Goal: Task Accomplishment & Management: Use online tool/utility

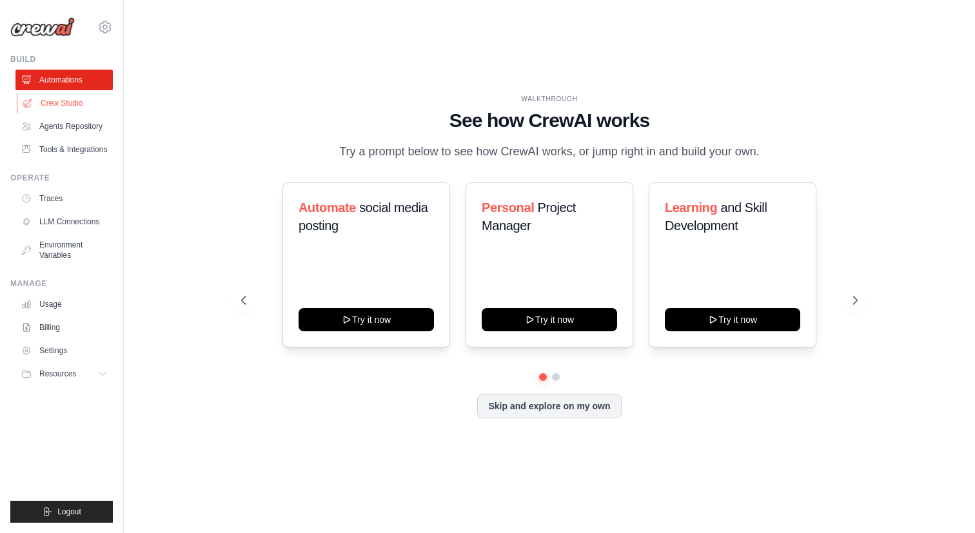
click at [66, 99] on link "Crew Studio" at bounding box center [65, 103] width 97 height 21
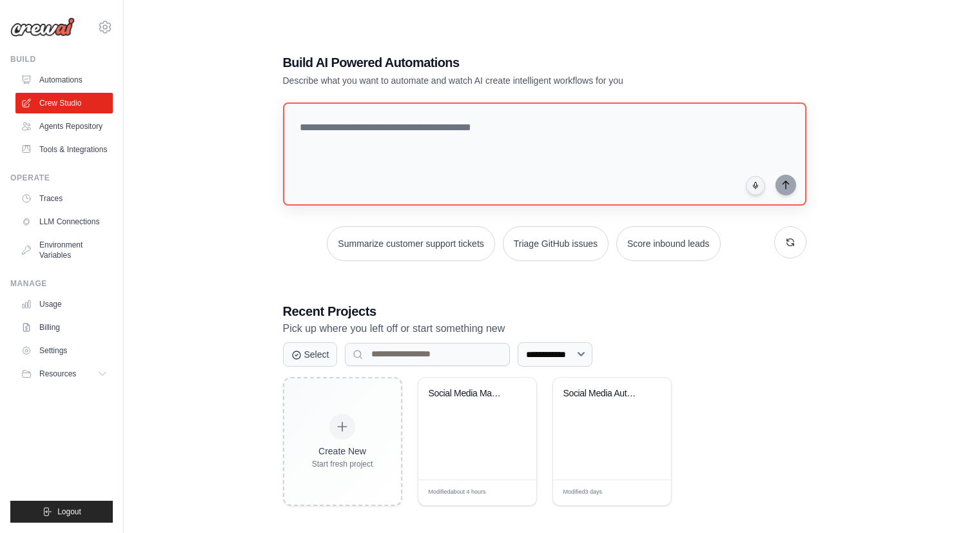
scroll to position [26, 0]
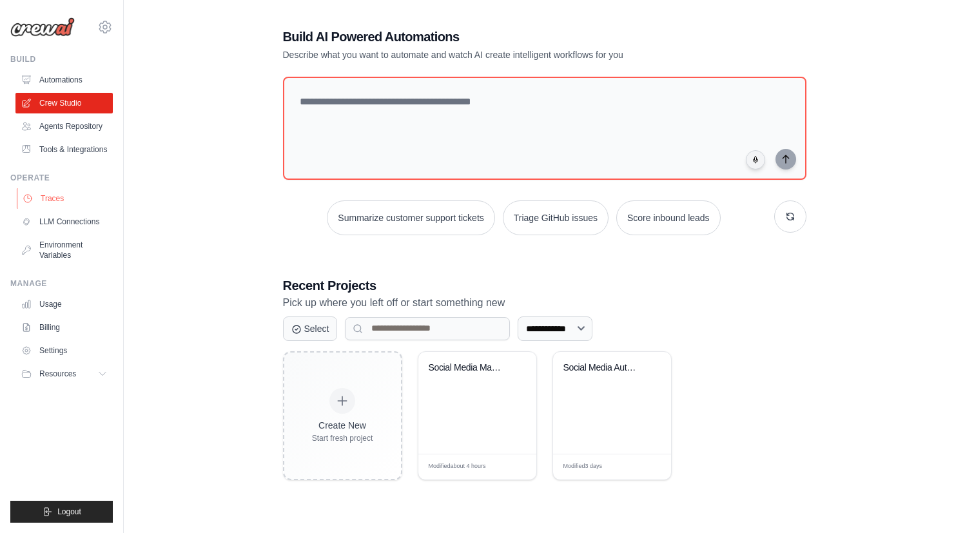
click at [59, 202] on link "Traces" at bounding box center [65, 198] width 97 height 21
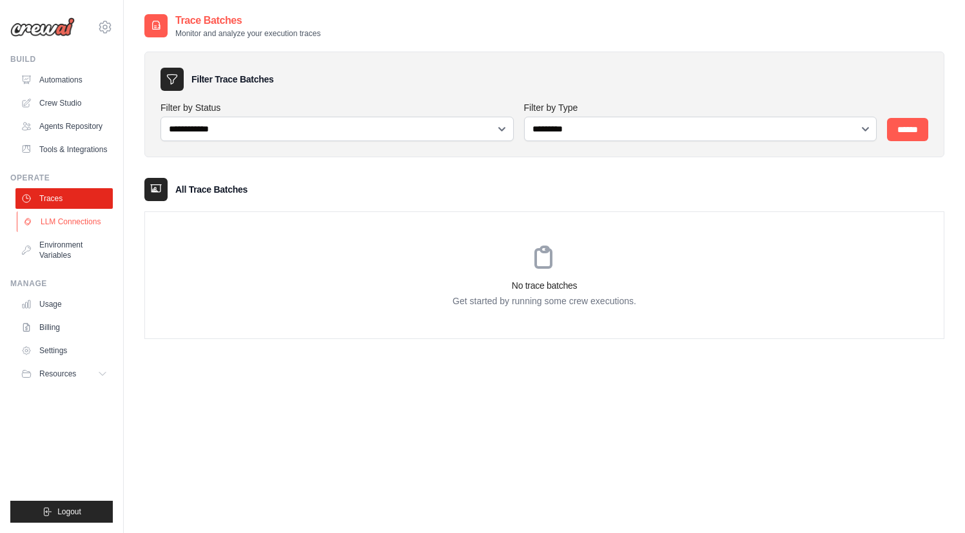
click at [64, 224] on link "LLM Connections" at bounding box center [65, 221] width 97 height 21
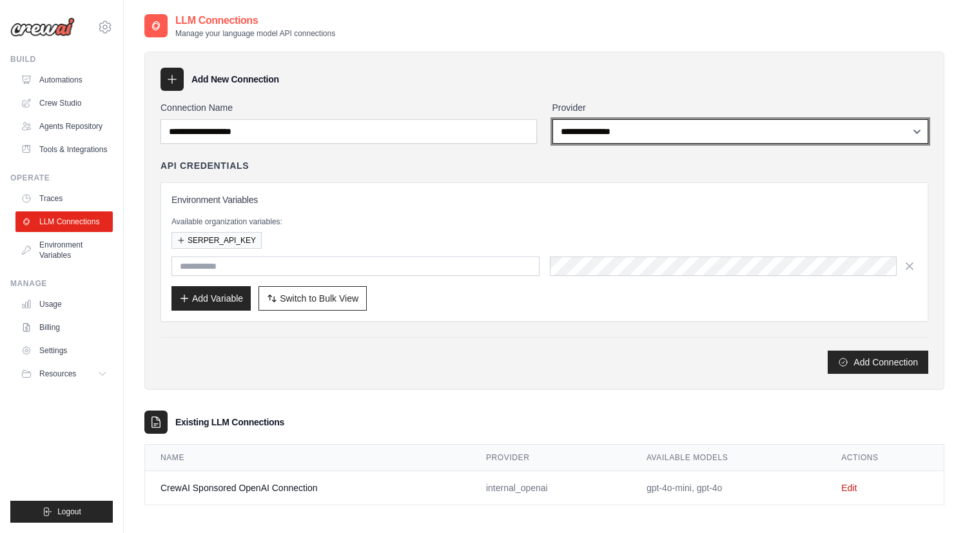
click at [685, 130] on select "**********" at bounding box center [741, 131] width 377 height 25
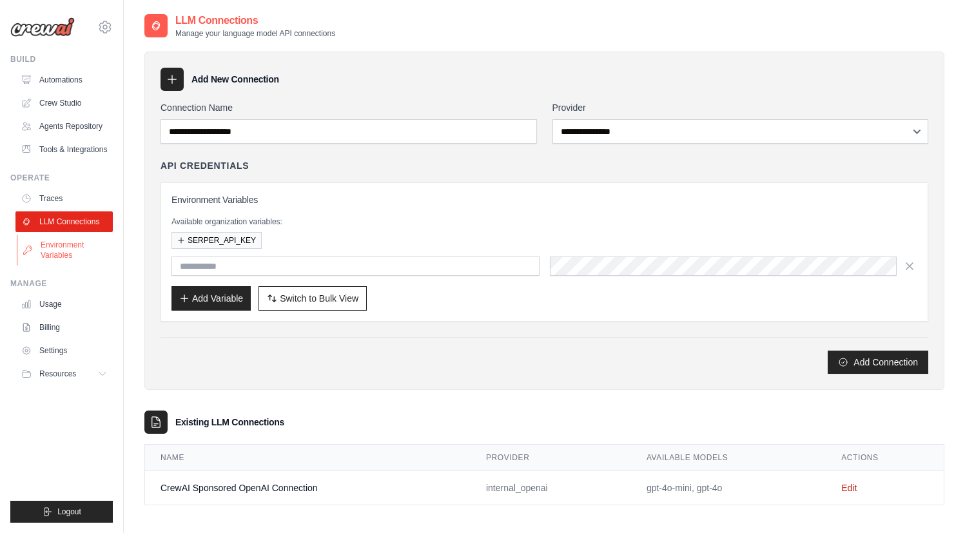
click at [71, 248] on link "Environment Variables" at bounding box center [65, 250] width 97 height 31
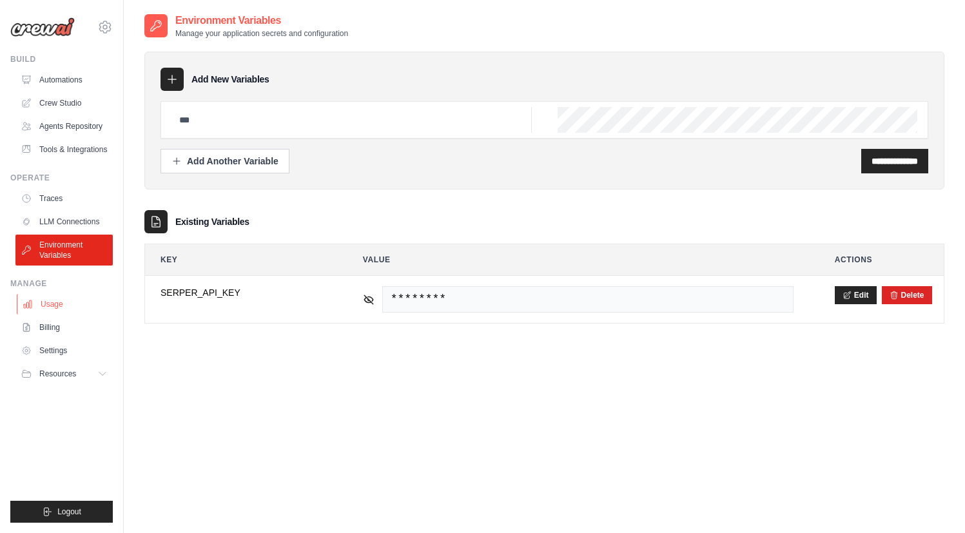
click at [60, 306] on link "Usage" at bounding box center [65, 304] width 97 height 21
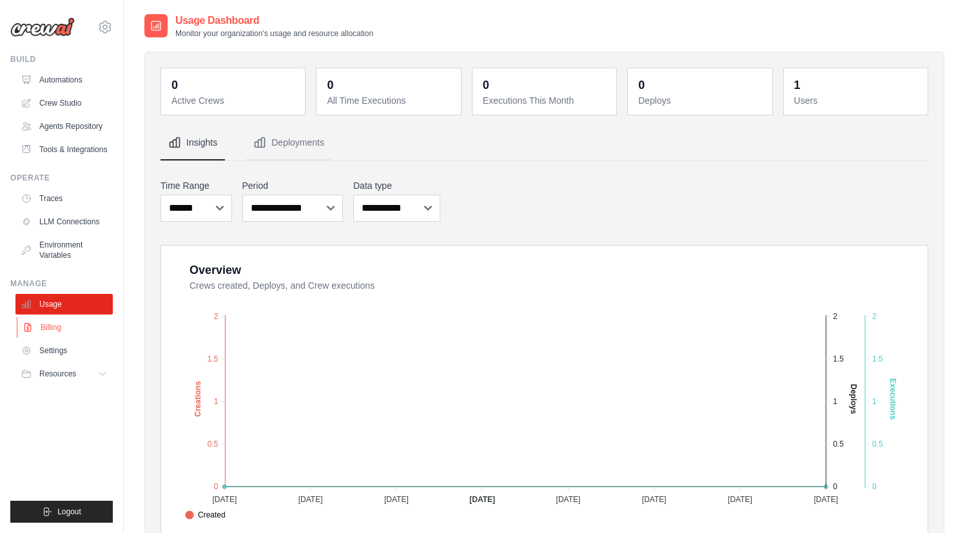
click at [59, 326] on link "Billing" at bounding box center [65, 327] width 97 height 21
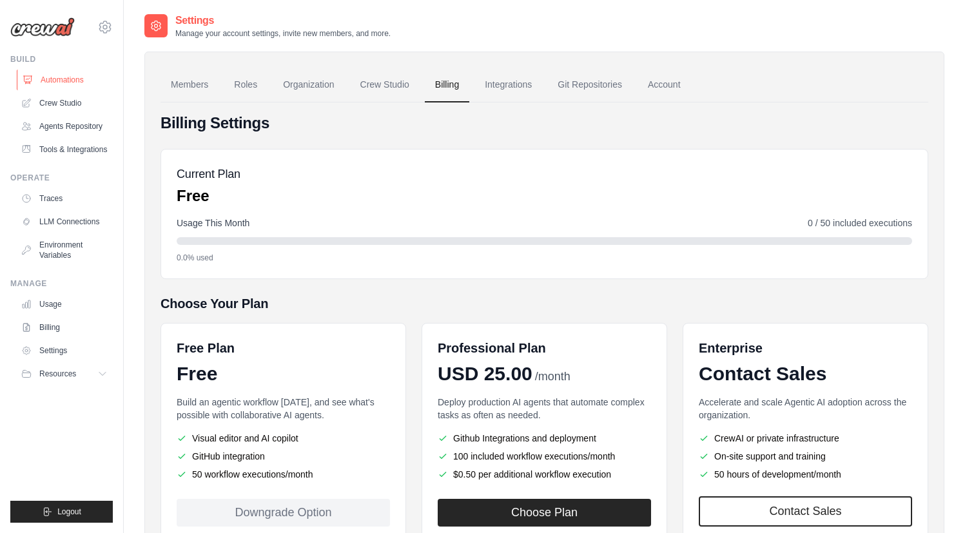
click at [73, 84] on link "Automations" at bounding box center [65, 80] width 97 height 21
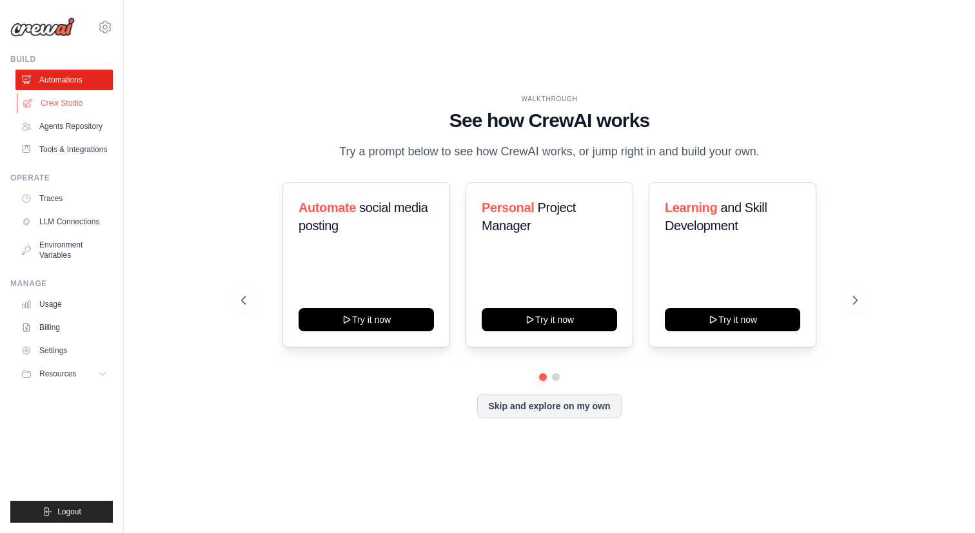
click at [62, 106] on link "Crew Studio" at bounding box center [65, 103] width 97 height 21
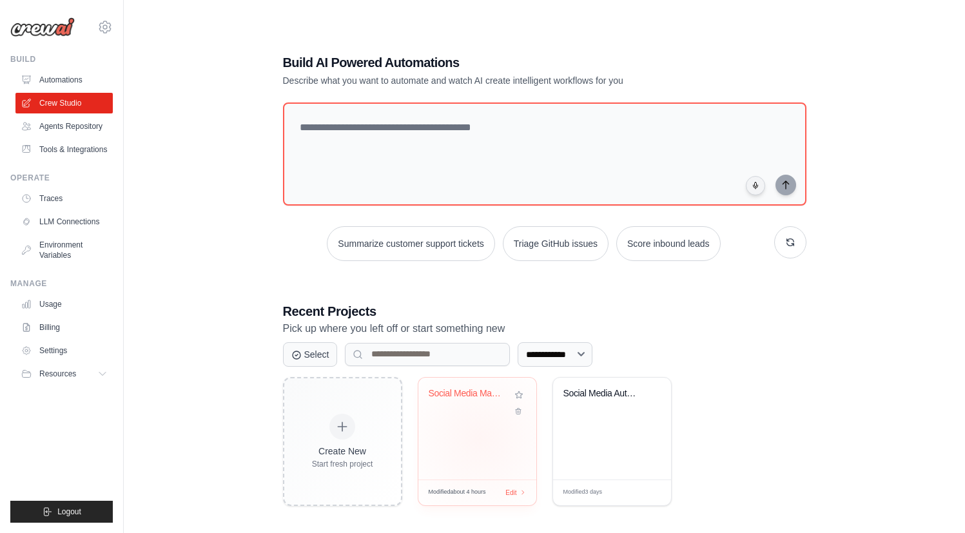
click at [480, 438] on div "Social Media Management Automation" at bounding box center [477, 429] width 118 height 102
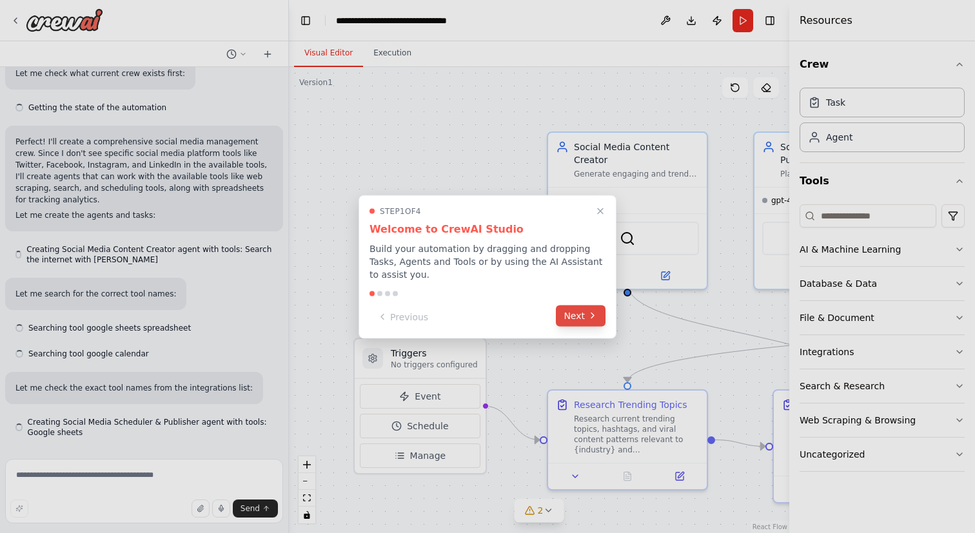
click at [576, 320] on button "Next" at bounding box center [581, 315] width 50 height 21
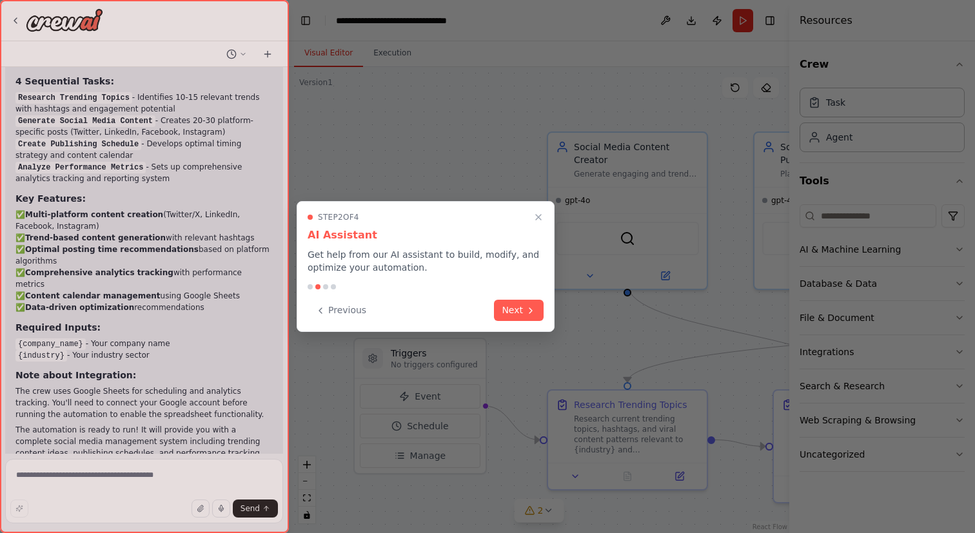
scroll to position [1513, 0]
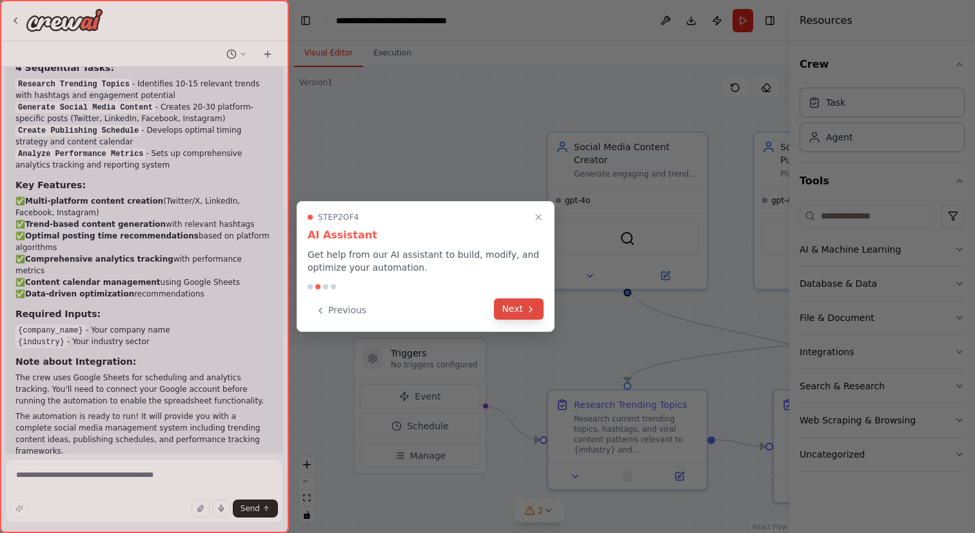
click at [525, 316] on button "Next" at bounding box center [519, 309] width 50 height 21
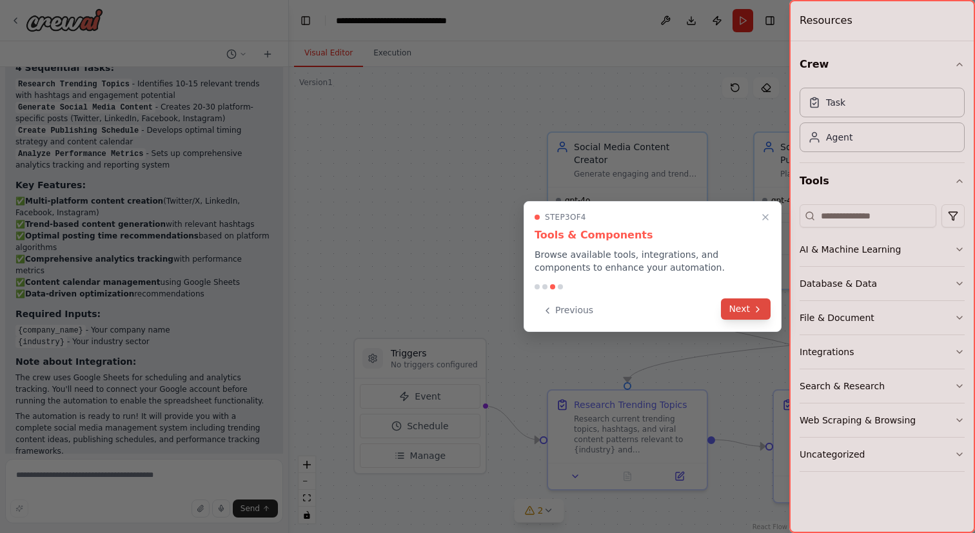
click at [733, 302] on button "Next" at bounding box center [746, 309] width 50 height 21
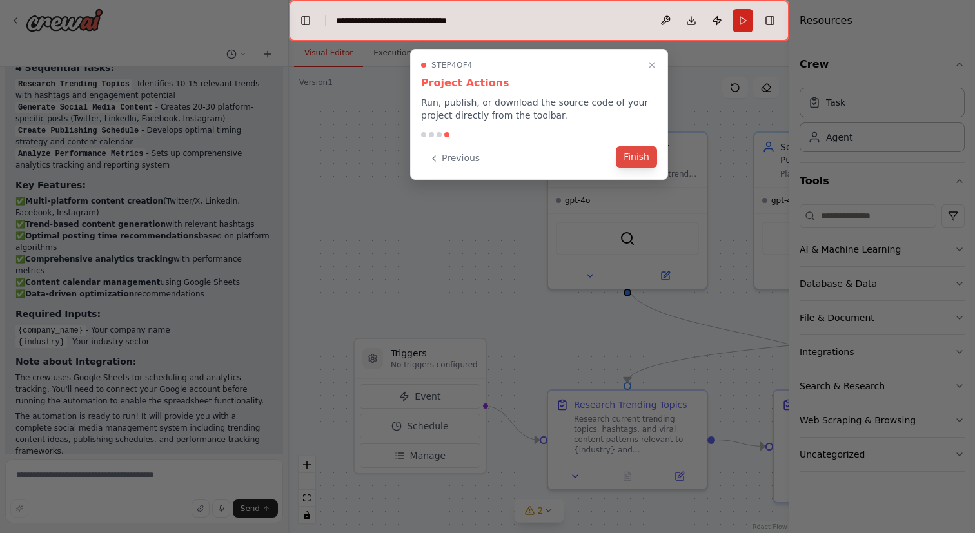
click at [635, 159] on button "Finish" at bounding box center [636, 156] width 41 height 21
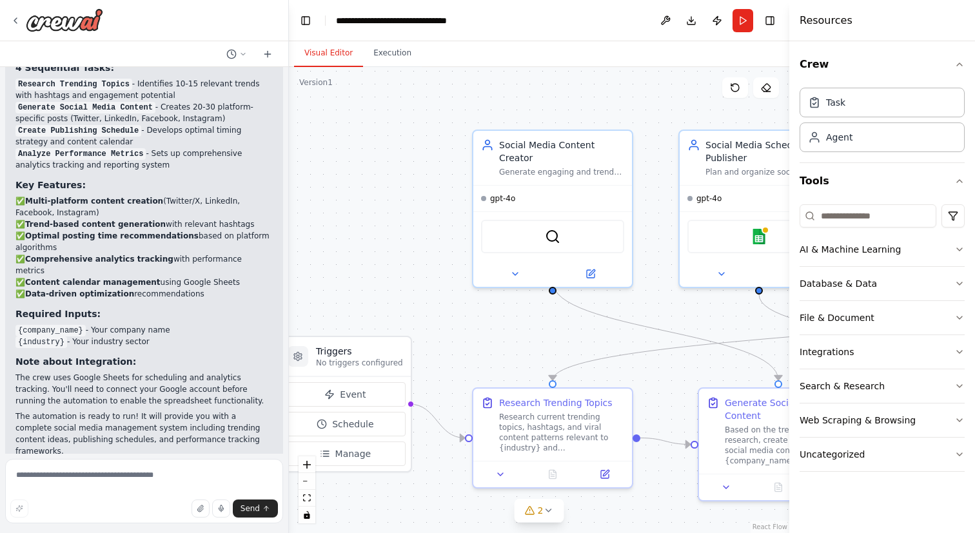
drag, startPoint x: 643, startPoint y: 99, endPoint x: 568, endPoint y: 97, distance: 74.8
click at [568, 97] on div ".deletable-edge-delete-btn { width: 20px; height: 20px; border: 0px solid #ffff…" at bounding box center [539, 300] width 500 height 466
click at [555, 182] on div "gpt-4o" at bounding box center [552, 195] width 159 height 26
click at [578, 186] on div "gpt-4o" at bounding box center [552, 195] width 159 height 26
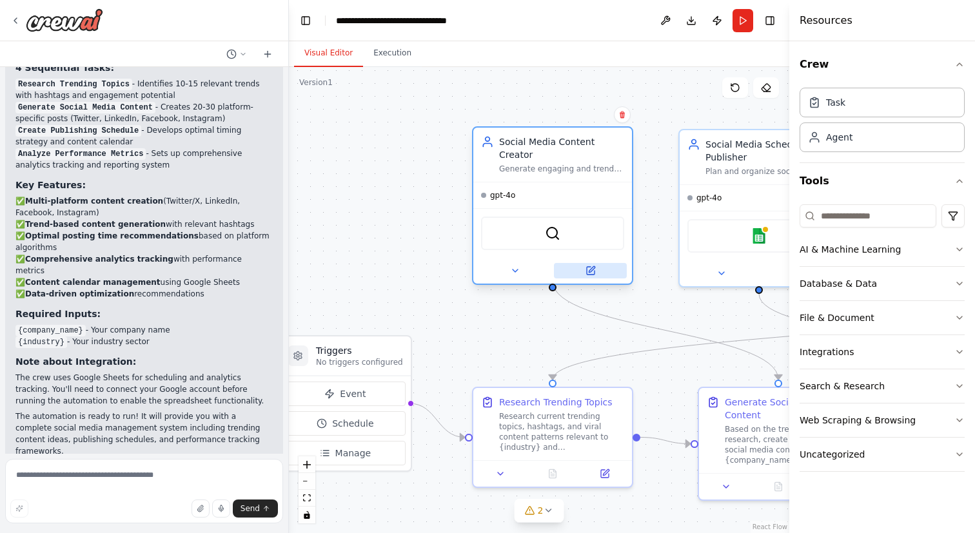
click at [591, 266] on icon at bounding box center [590, 271] width 10 height 10
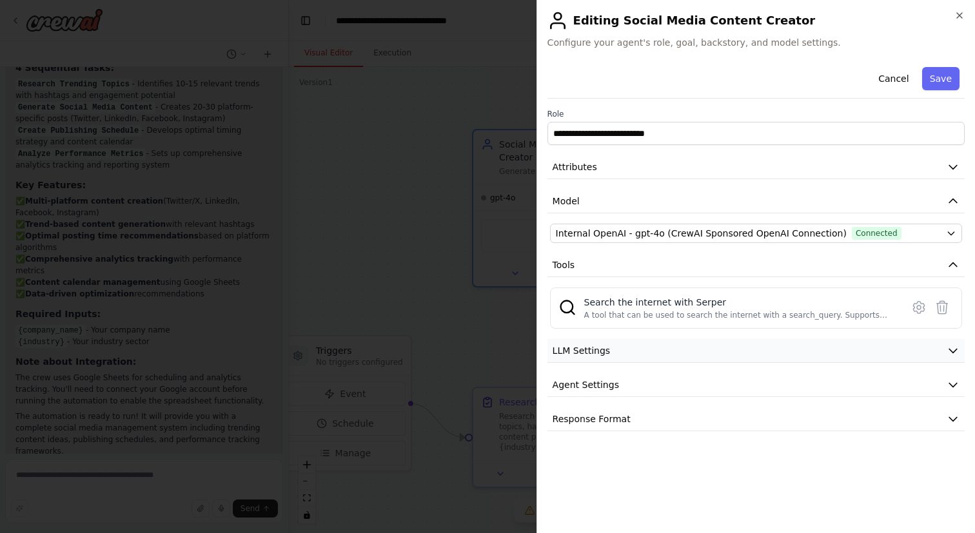
click at [957, 358] on button "LLM Settings" at bounding box center [755, 351] width 417 height 24
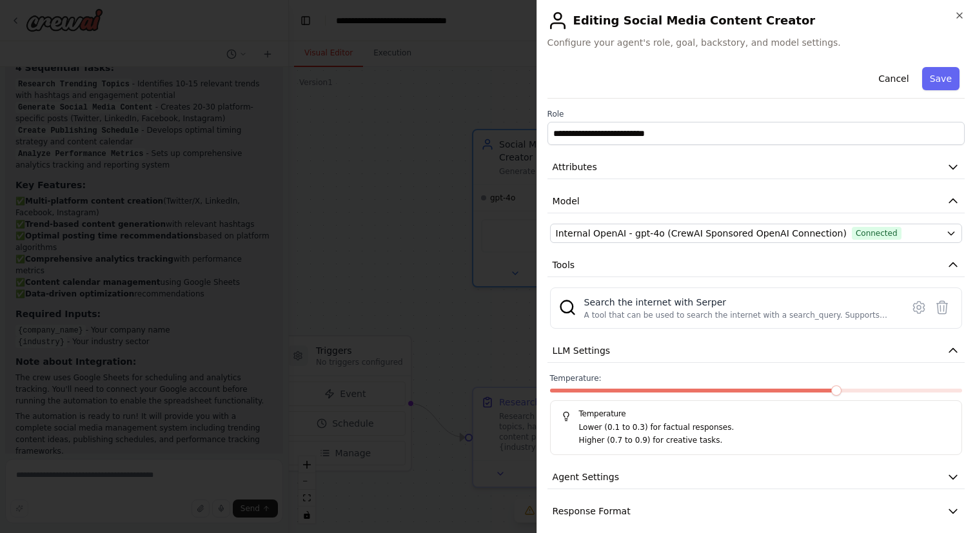
scroll to position [11, 0]
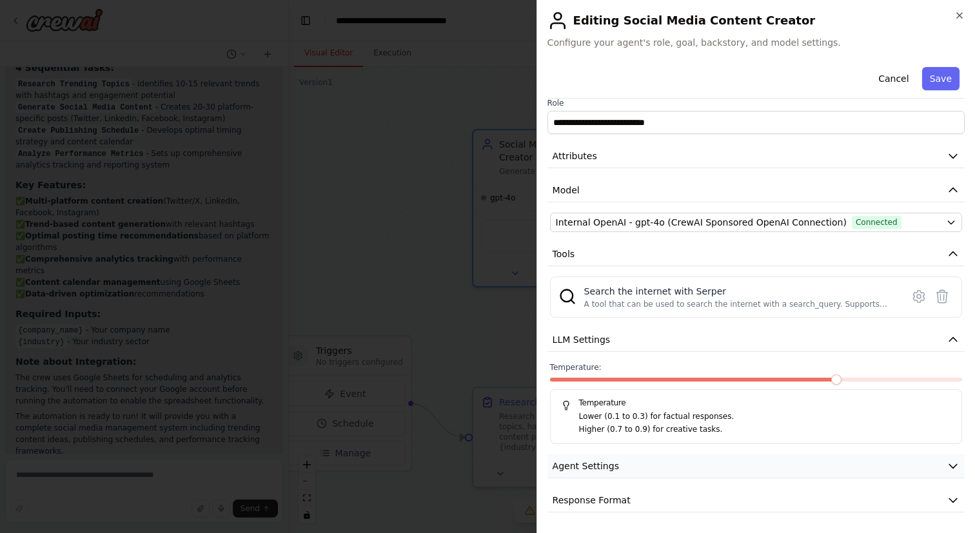
click at [819, 467] on button "Agent Settings" at bounding box center [755, 467] width 417 height 24
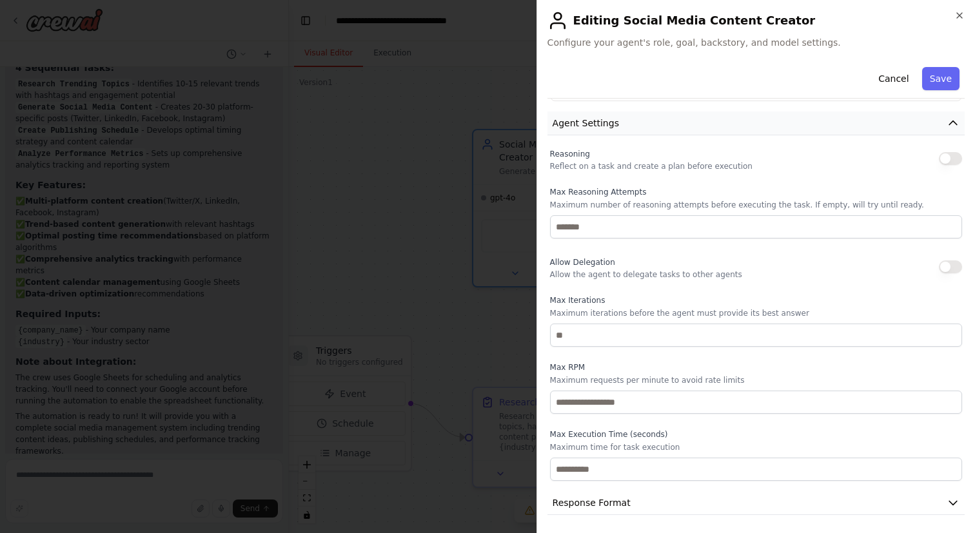
scroll to position [357, 0]
click at [885, 83] on button "Cancel" at bounding box center [893, 78] width 46 height 23
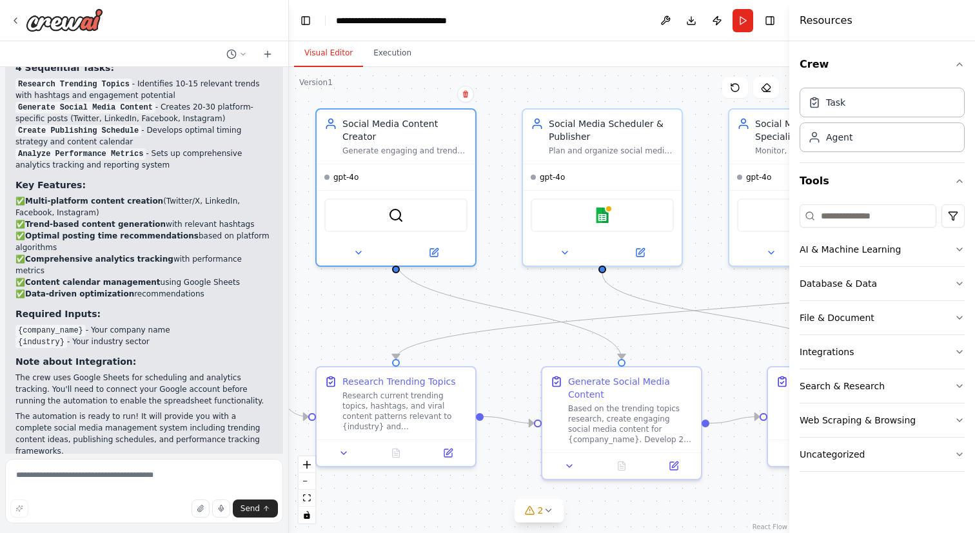
drag, startPoint x: 401, startPoint y: 191, endPoint x: 239, endPoint y: 170, distance: 163.2
click at [239, 170] on div "Create a crew that schedules and publishes social media content across multiple…" at bounding box center [487, 266] width 975 height 533
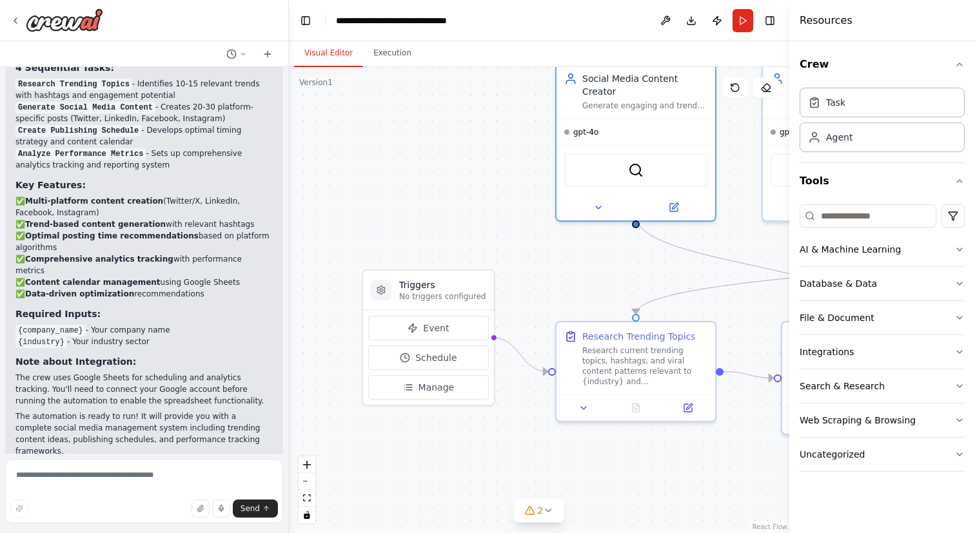
drag, startPoint x: 499, startPoint y: 276, endPoint x: 744, endPoint y: 231, distance: 249.0
click at [744, 231] on div ".deletable-edge-delete-btn { width: 20px; height: 20px; border: 0px solid #ffff…" at bounding box center [539, 300] width 500 height 466
click at [431, 331] on span "Event" at bounding box center [436, 328] width 26 height 13
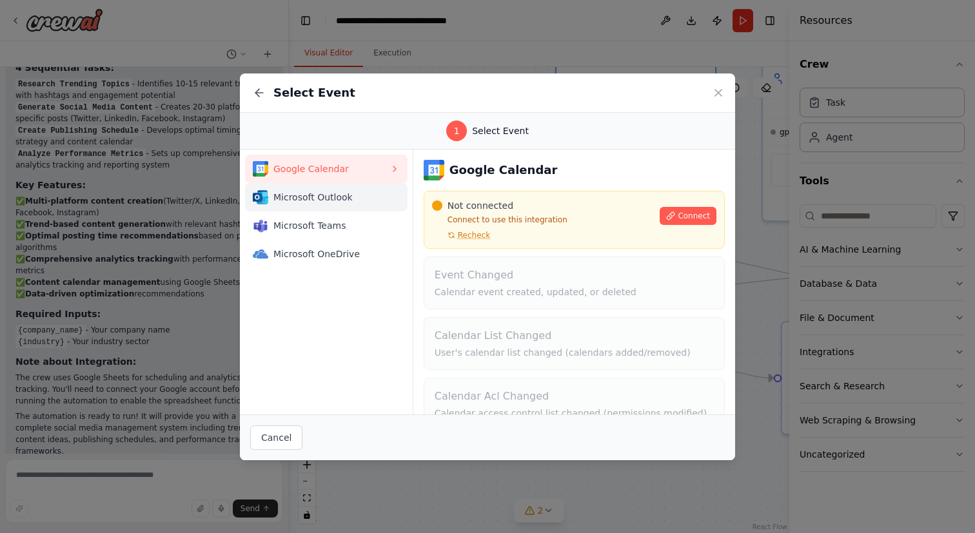
click at [331, 200] on span "Microsoft Outlook" at bounding box center [331, 197] width 116 height 13
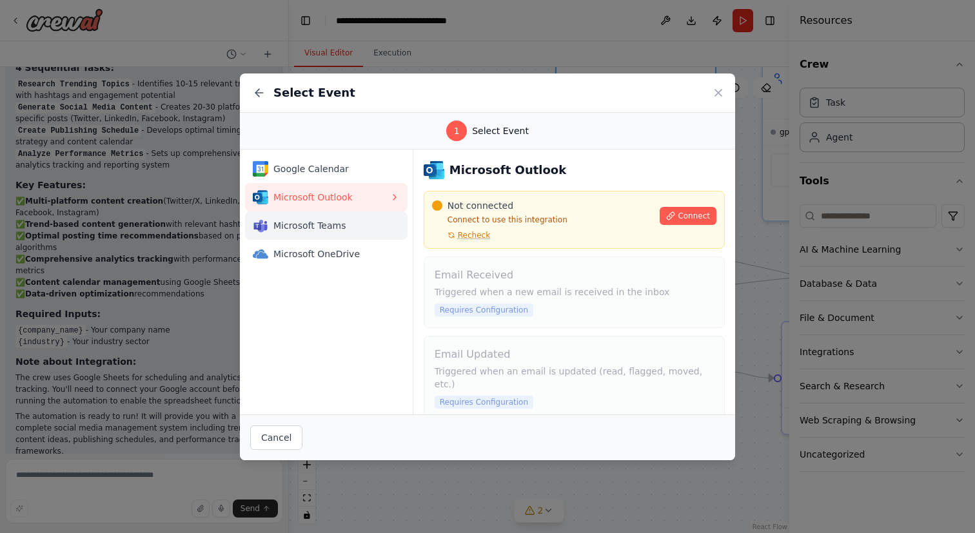
click at [321, 223] on span "Microsoft Teams" at bounding box center [331, 225] width 116 height 13
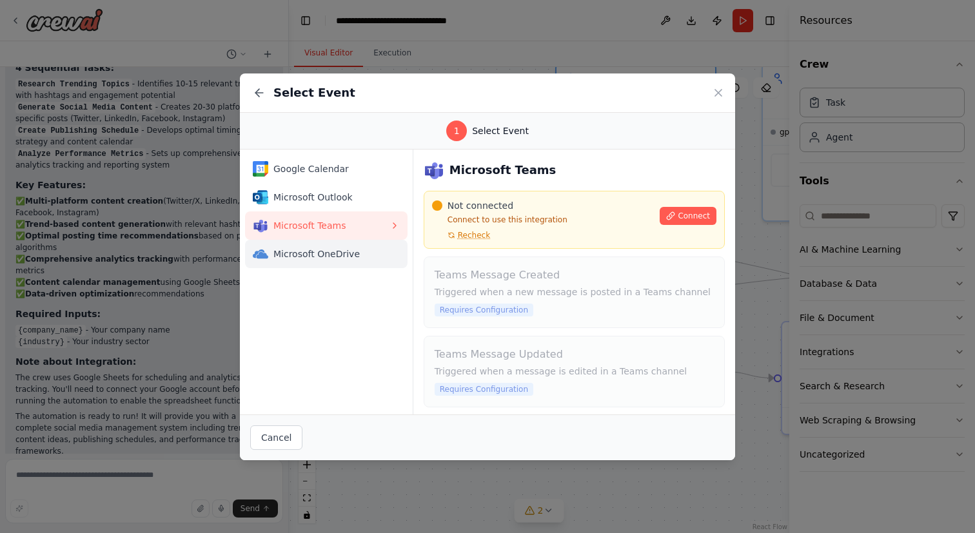
click at [311, 251] on span "Microsoft OneDrive" at bounding box center [331, 254] width 116 height 13
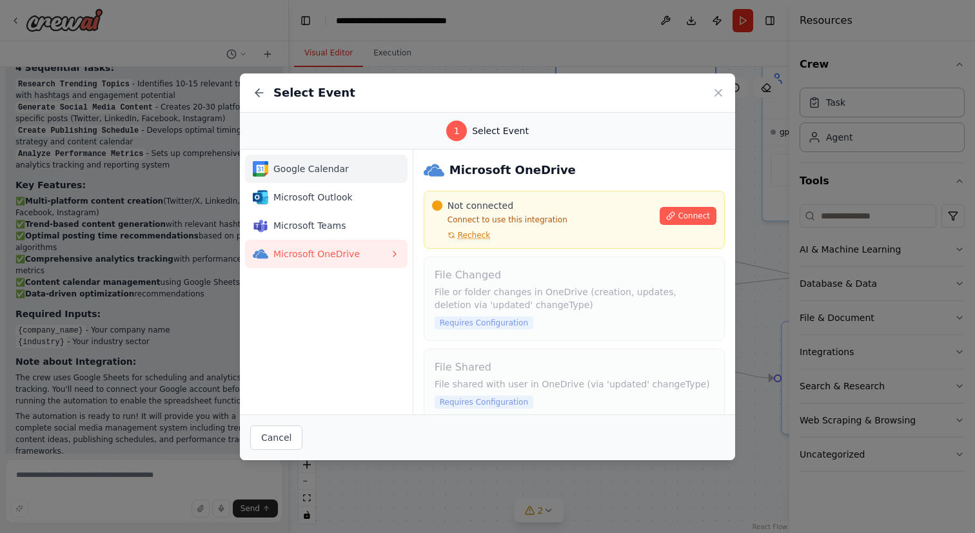
click at [309, 175] on div "Google Calendar" at bounding box center [321, 168] width 137 height 15
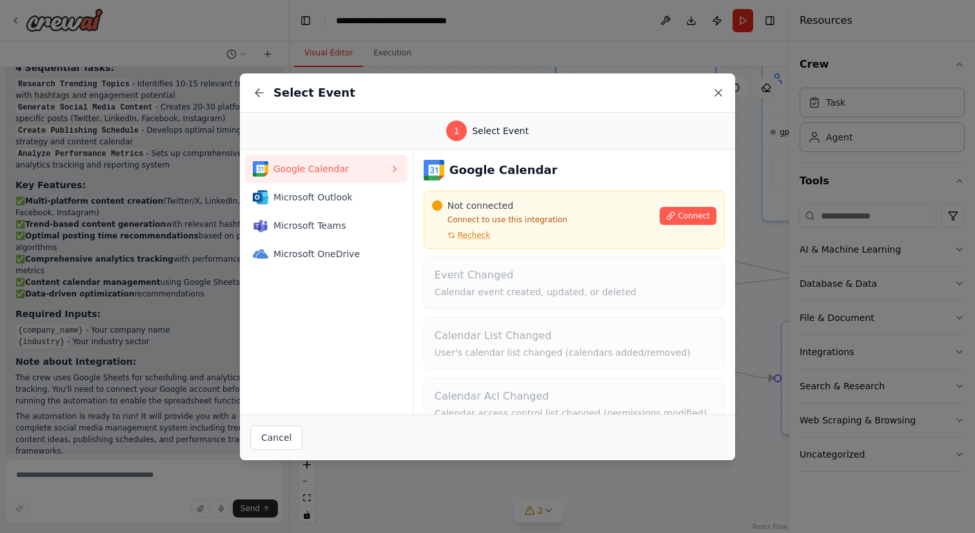
click at [718, 93] on icon at bounding box center [718, 92] width 13 height 13
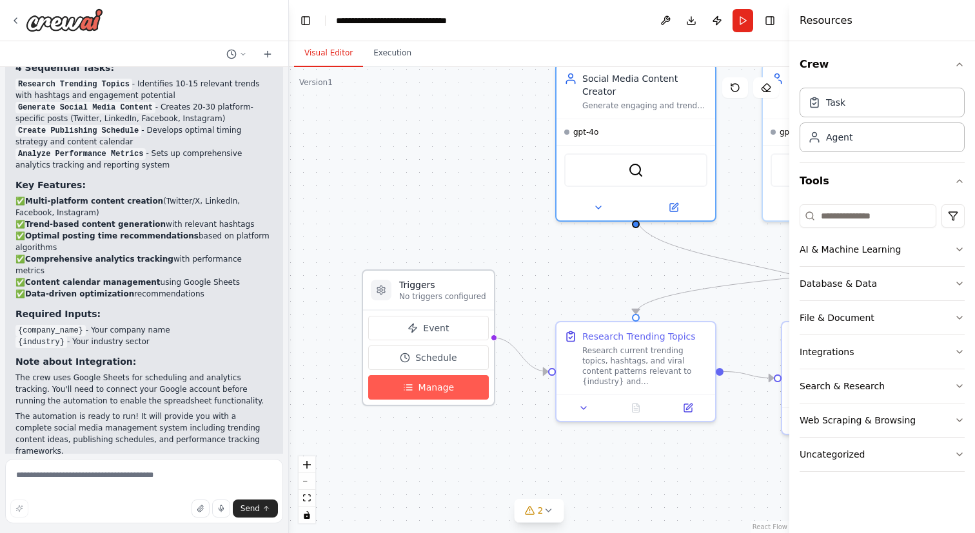
click at [427, 388] on span "Manage" at bounding box center [436, 387] width 36 height 13
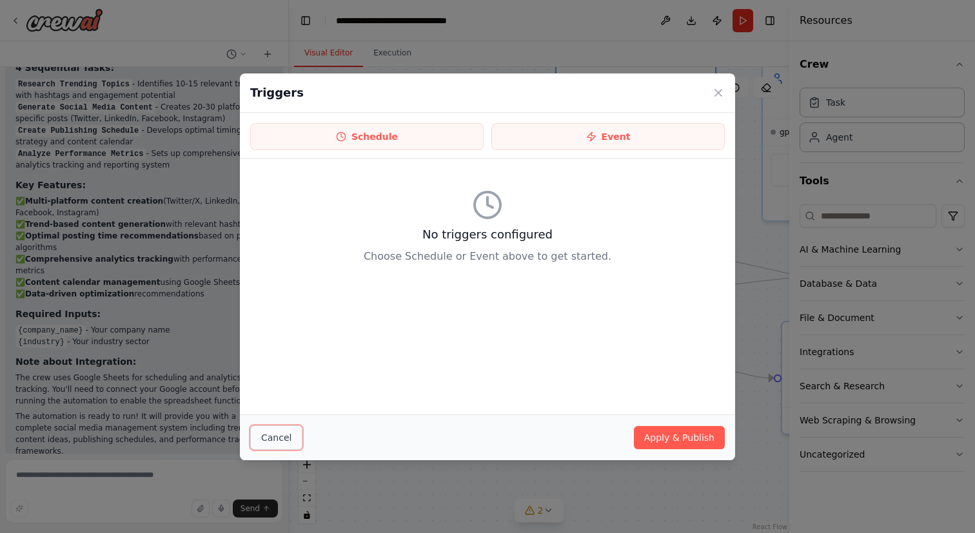
click at [268, 439] on button "Cancel" at bounding box center [276, 438] width 52 height 25
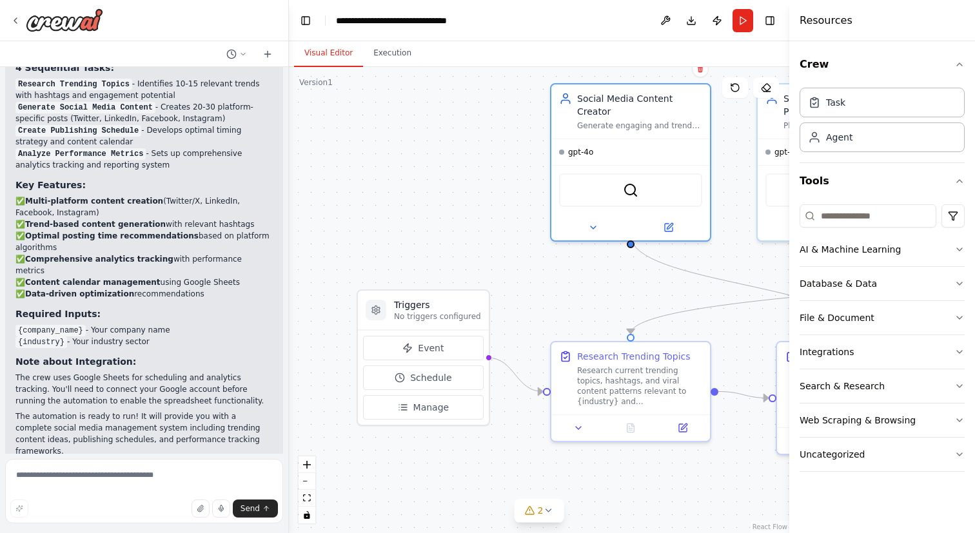
drag, startPoint x: 438, startPoint y: 251, endPoint x: 431, endPoint y: 275, distance: 24.9
click at [431, 275] on div ".deletable-edge-delete-btn { width: 20px; height: 20px; border: 0px solid #ffff…" at bounding box center [539, 300] width 500 height 466
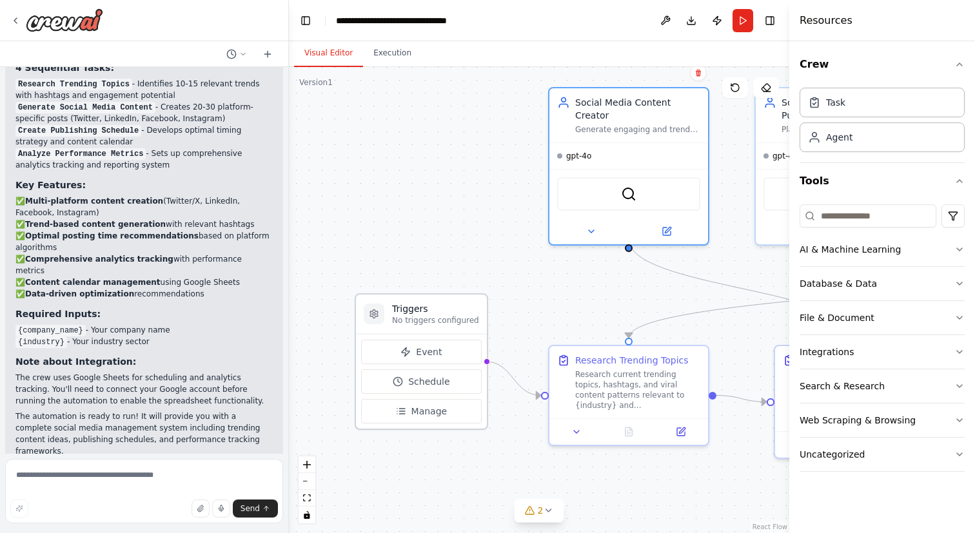
click at [430, 307] on h3 "Triggers" at bounding box center [435, 308] width 87 height 13
click at [241, 52] on icon at bounding box center [243, 54] width 8 height 8
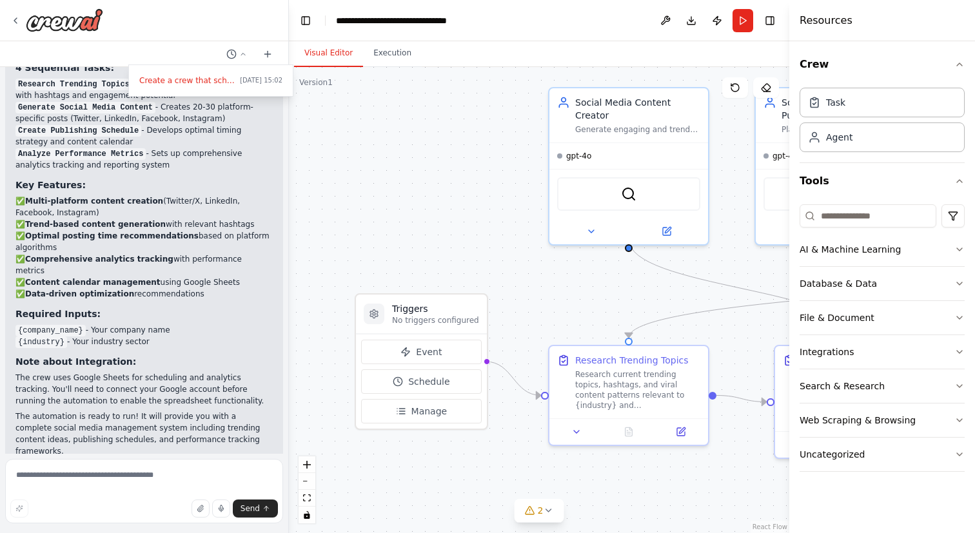
click at [333, 177] on div ".deletable-edge-delete-btn { width: 20px; height: 20px; border: 0px solid #ffff…" at bounding box center [539, 300] width 500 height 466
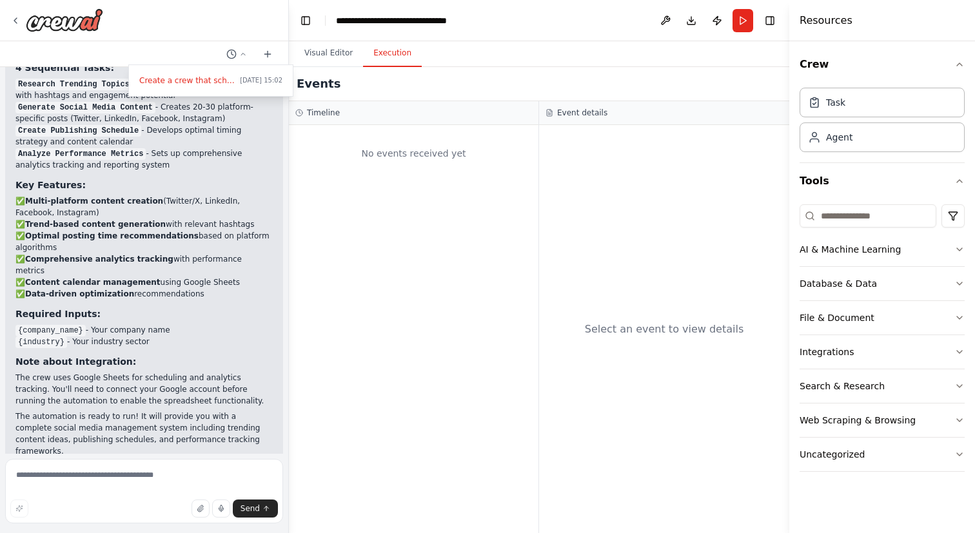
click at [389, 66] on button "Execution" at bounding box center [392, 53] width 59 height 27
click at [335, 57] on button "Visual Editor" at bounding box center [328, 53] width 69 height 27
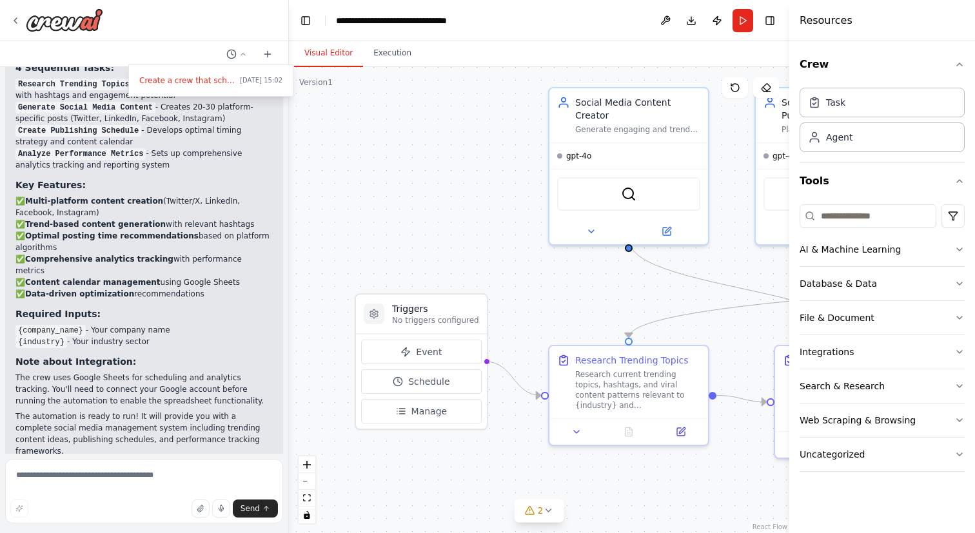
click at [385, 184] on div ".deletable-edge-delete-btn { width: 20px; height: 20px; border: 0px solid #ffff…" at bounding box center [539, 300] width 500 height 466
click at [270, 57] on div at bounding box center [144, 266] width 289 height 533
click at [269, 54] on icon at bounding box center [267, 54] width 6 height 0
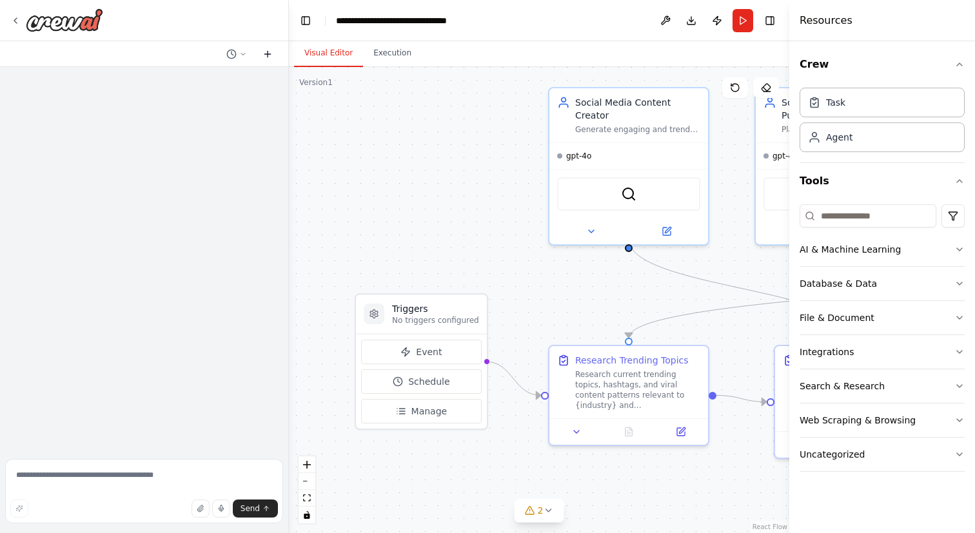
scroll to position [0, 0]
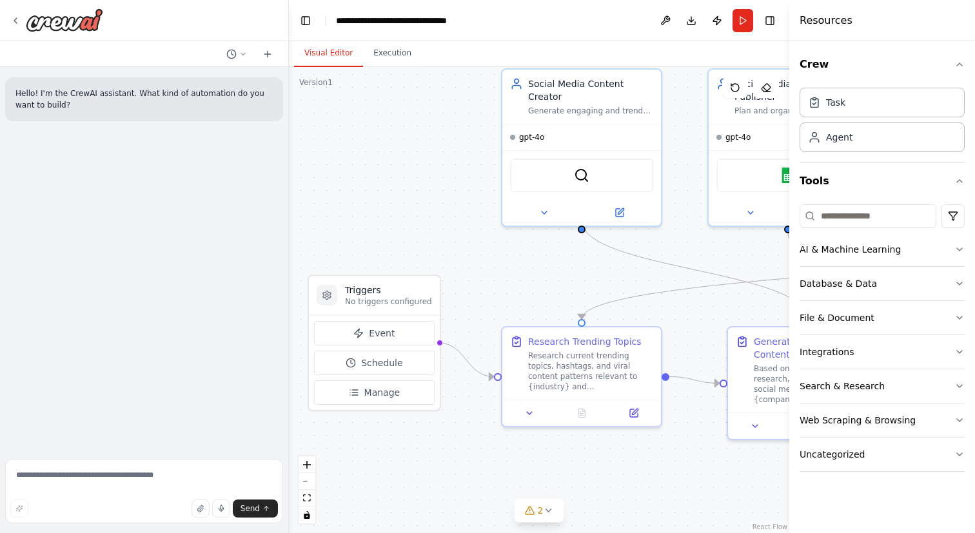
drag, startPoint x: 360, startPoint y: 197, endPoint x: 313, endPoint y: 178, distance: 50.6
click at [313, 178] on div ".deletable-edge-delete-btn { width: 20px; height: 20px; border: 0px solid #ffff…" at bounding box center [539, 300] width 500 height 466
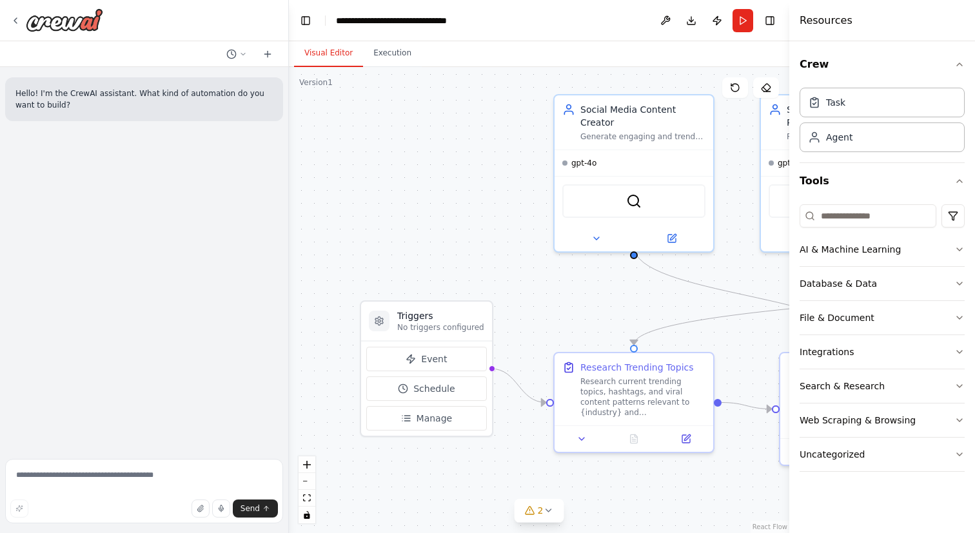
drag, startPoint x: 313, startPoint y: 178, endPoint x: 365, endPoint y: 204, distance: 58.2
click at [365, 204] on div ".deletable-edge-delete-btn { width: 20px; height: 20px; border: 0px solid #ffff…" at bounding box center [539, 300] width 500 height 466
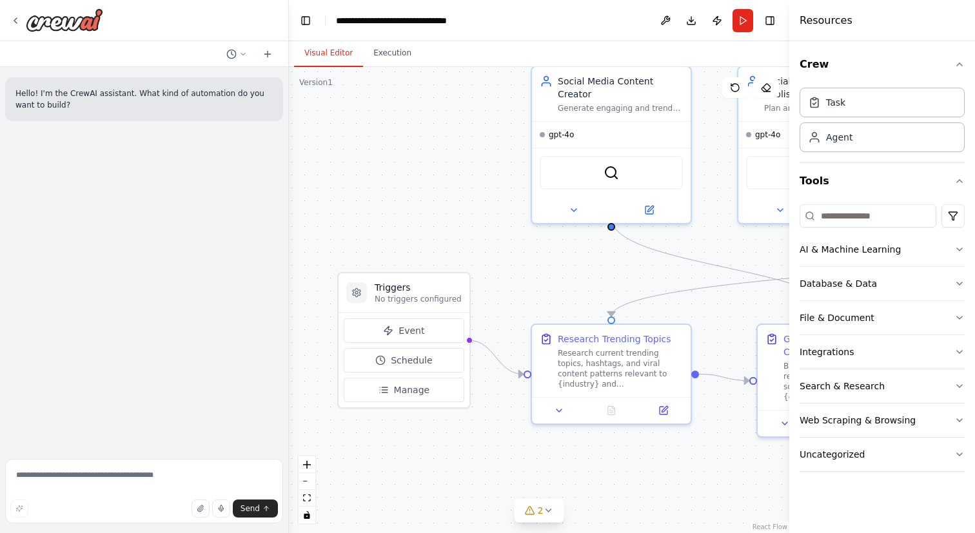
drag, startPoint x: 417, startPoint y: 511, endPoint x: 395, endPoint y: 483, distance: 36.3
click at [395, 483] on div ".deletable-edge-delete-btn { width: 20px; height: 20px; border: 0px solid #ffff…" at bounding box center [539, 300] width 500 height 466
click at [549, 515] on icon at bounding box center [548, 510] width 10 height 10
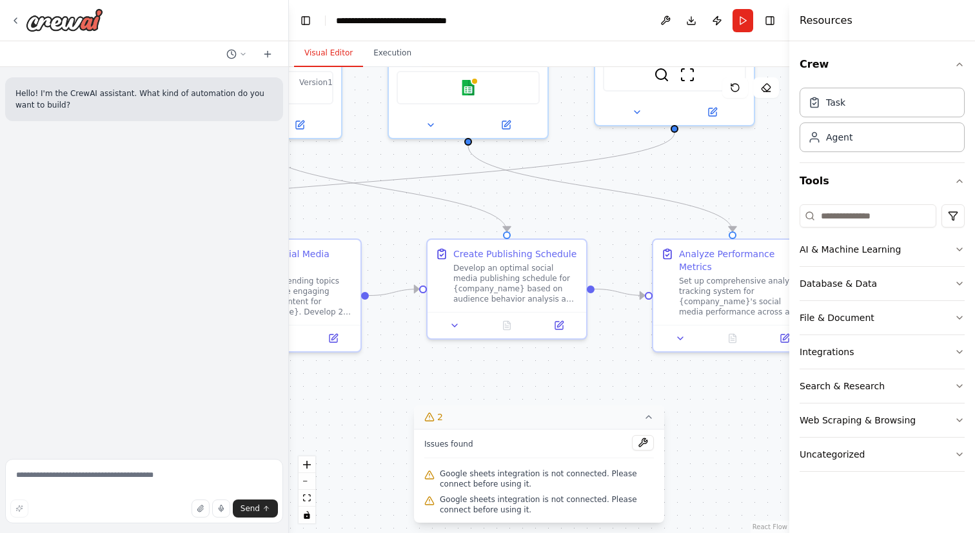
drag, startPoint x: 701, startPoint y: 491, endPoint x: 145, endPoint y: 406, distance: 562.3
click at [145, 406] on div "**********" at bounding box center [487, 266] width 975 height 533
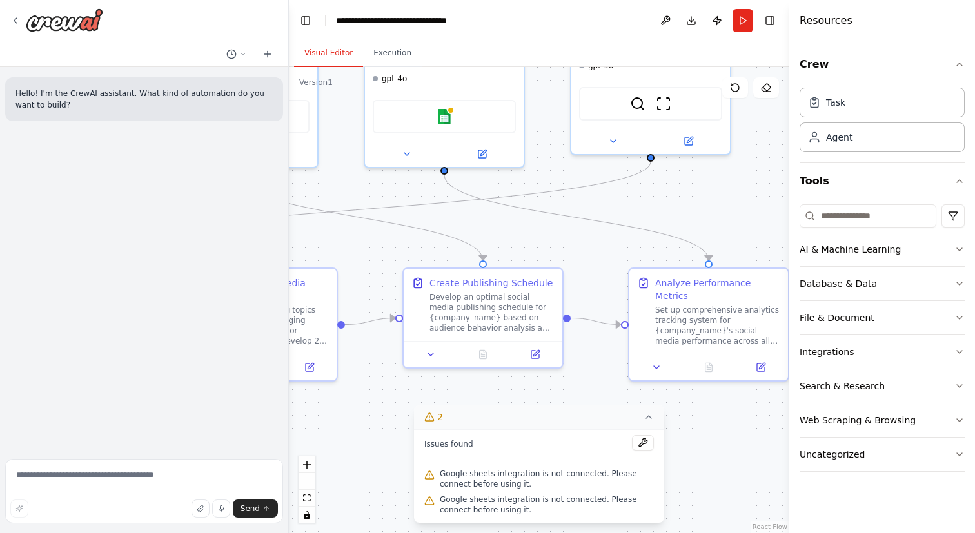
drag, startPoint x: 594, startPoint y: 395, endPoint x: 571, endPoint y: 424, distance: 37.6
click at [571, 424] on div "Version 1 Show Tools Hide Agents .deletable-edge-delete-btn { width: 20px; heig…" at bounding box center [539, 300] width 500 height 466
drag, startPoint x: 631, startPoint y: 181, endPoint x: 650, endPoint y: 337, distance: 157.2
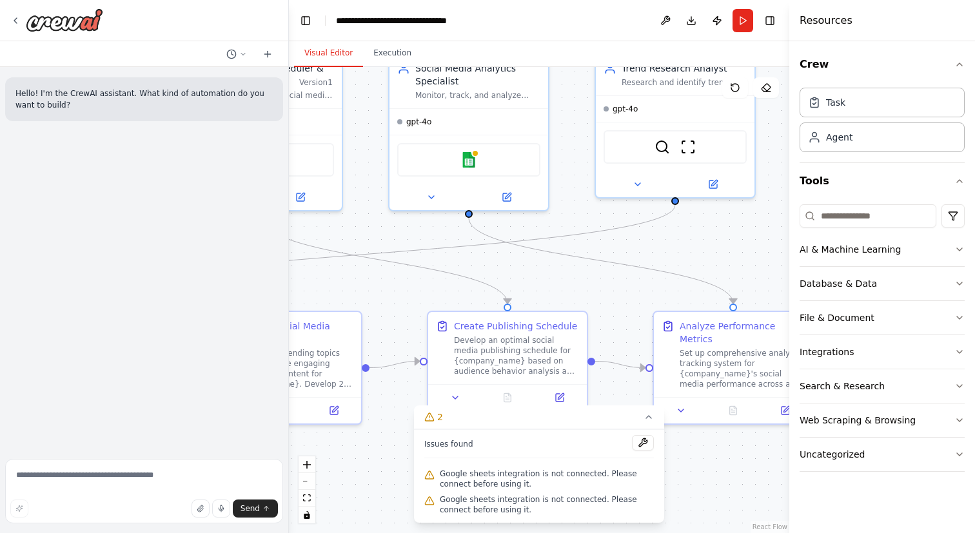
drag, startPoint x: 587, startPoint y: 278, endPoint x: 611, endPoint y: 320, distance: 48.8
click at [611, 321] on div ".deletable-edge-delete-btn { width: 20px; height: 20px; border: 0px solid #ffff…" at bounding box center [539, 300] width 500 height 466
click at [510, 340] on div "Develop an optimal social media publishing schedule for {company_name} based on…" at bounding box center [516, 353] width 125 height 41
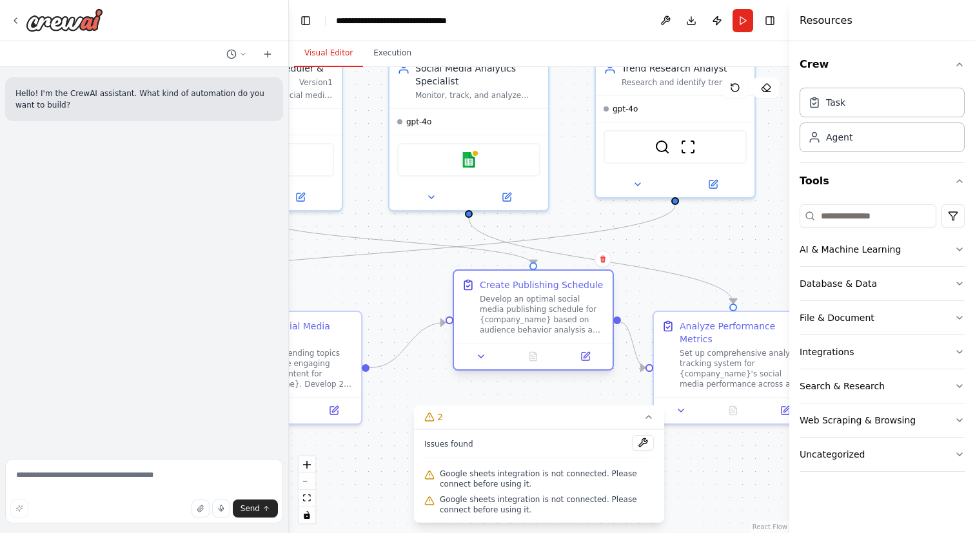
drag, startPoint x: 510, startPoint y: 340, endPoint x: 533, endPoint y: 299, distance: 47.9
click at [533, 299] on div "Develop an optimal social media publishing schedule for {company_name} based on…" at bounding box center [542, 314] width 125 height 41
click at [590, 359] on icon at bounding box center [585, 356] width 10 height 10
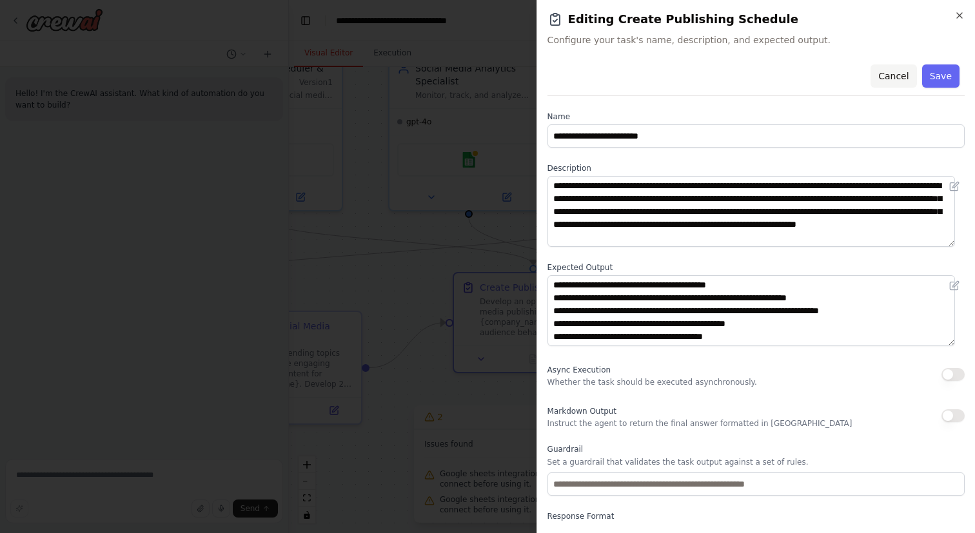
click at [878, 75] on button "Cancel" at bounding box center [893, 75] width 46 height 23
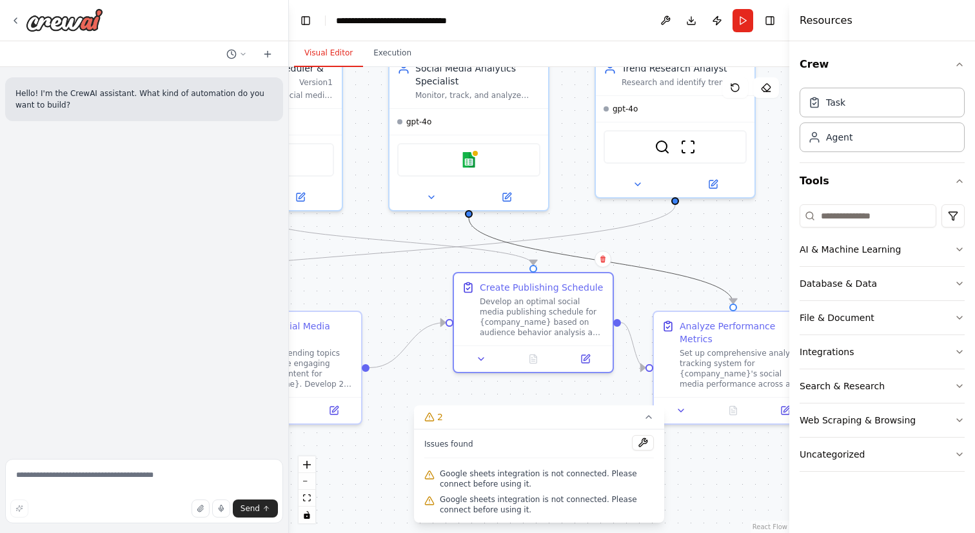
drag, startPoint x: 655, startPoint y: 266, endPoint x: 594, endPoint y: 249, distance: 63.7
click at [594, 249] on div ".deletable-edge-delete-btn { width: 20px; height: 20px; border: 0px solid #ffff…" at bounding box center [539, 300] width 500 height 466
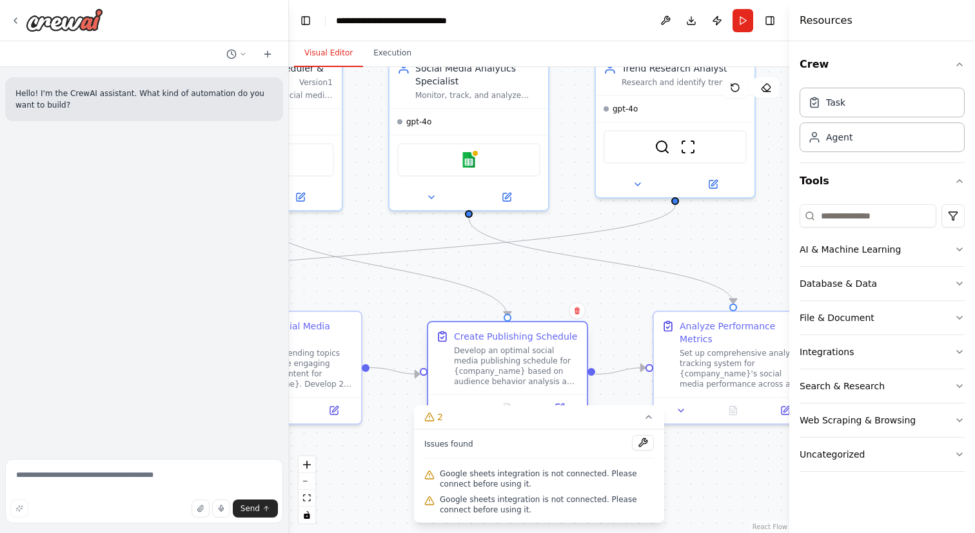
drag, startPoint x: 537, startPoint y: 293, endPoint x: 512, endPoint y: 337, distance: 50.5
click at [512, 337] on div "Create Publishing Schedule Develop an optimal social media publishing schedule …" at bounding box center [516, 358] width 125 height 57
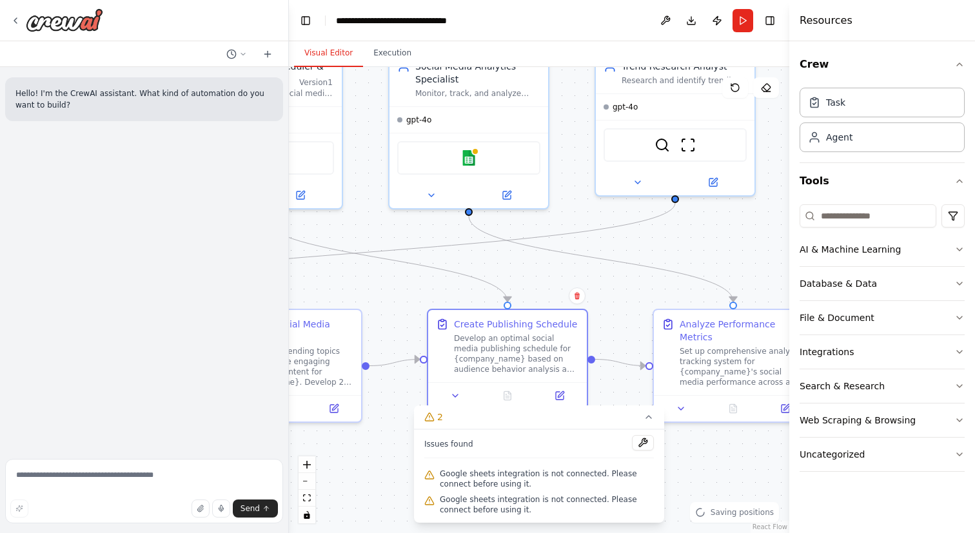
drag, startPoint x: 413, startPoint y: 297, endPoint x: 413, endPoint y: 289, distance: 7.8
click at [413, 289] on div ".deletable-edge-delete-btn { width: 20px; height: 20px; border: 0px solid #ffff…" at bounding box center [539, 300] width 500 height 466
